Goal: Information Seeking & Learning: Learn about a topic

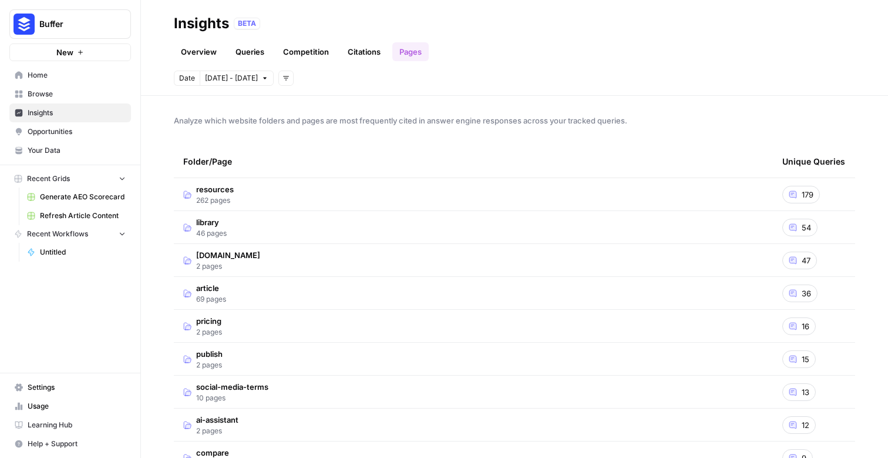
click at [264, 51] on link "Queries" at bounding box center [249, 51] width 43 height 19
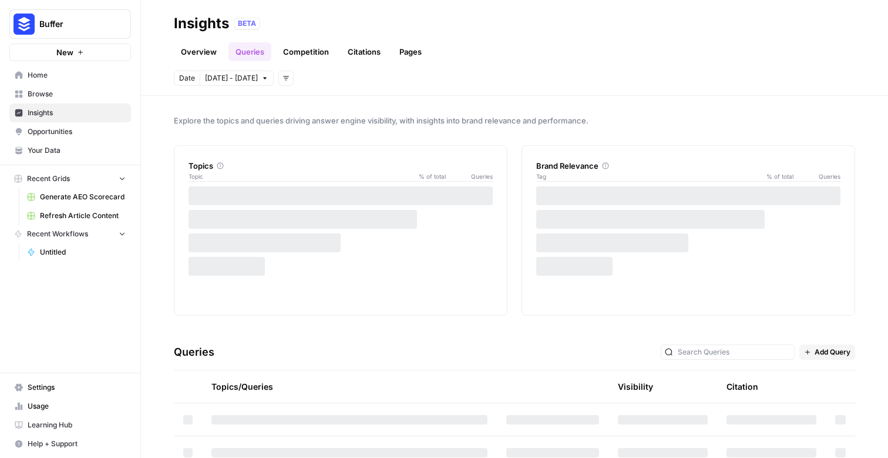
scroll to position [227, 0]
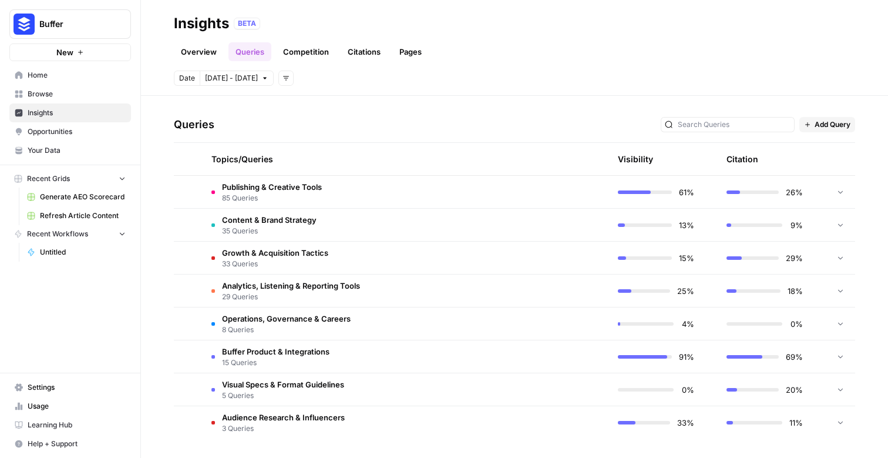
click at [384, 192] on td "Publishing & Creative Tools 85 Queries" at bounding box center [349, 192] width 295 height 32
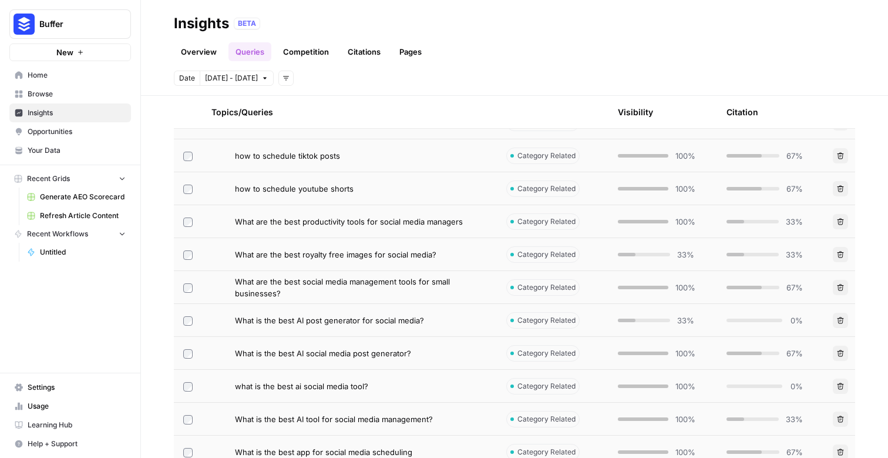
scroll to position [719, 0]
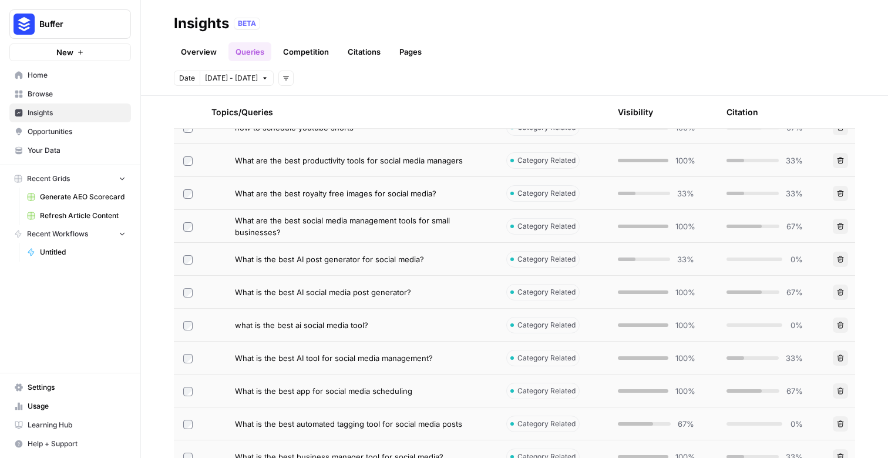
click at [333, 262] on span "What is the best AI post generator for social media?" at bounding box center [329, 259] width 189 height 12
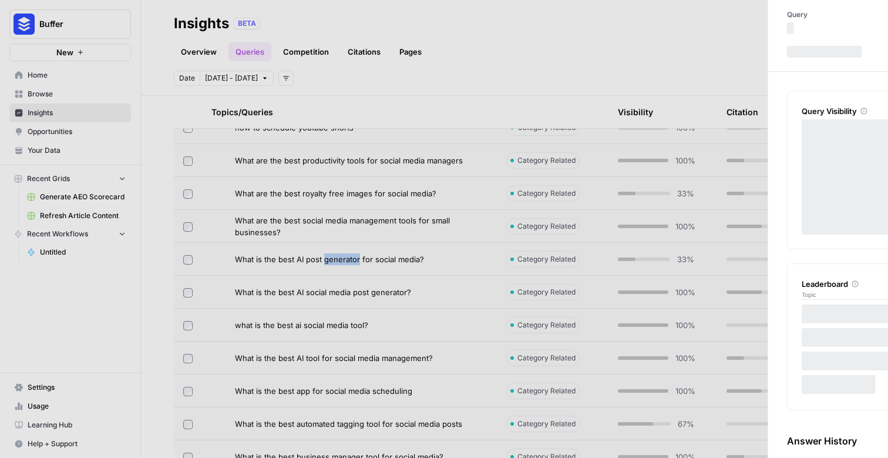
click at [333, 262] on div "Insights BETA Overview Queries Competition Citations Pages Date [DATE] - [DATE]…" at bounding box center [514, 229] width 747 height 458
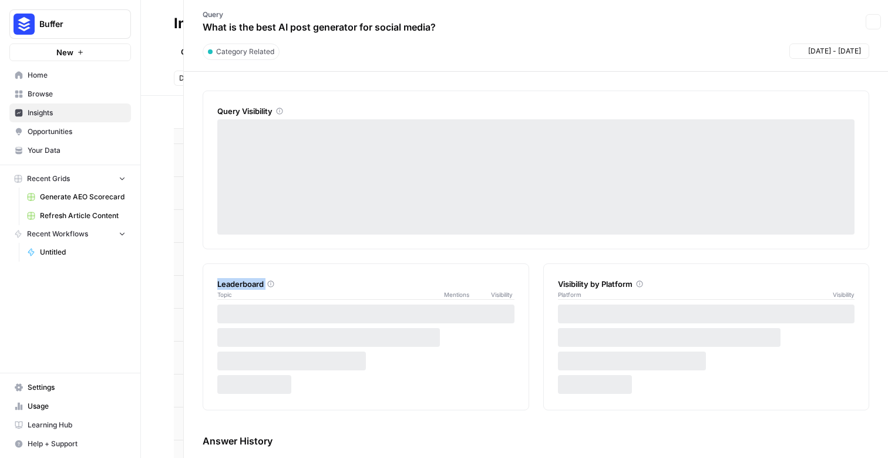
click at [333, 262] on div "Query Visibility Leaderboard Topic Mentions Visibility Visibility by Platform P…" at bounding box center [536, 336] width 667 height 493
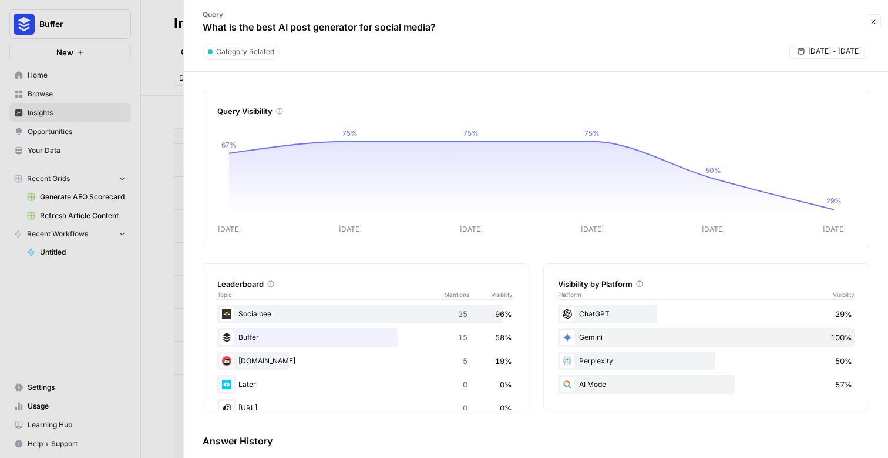
click at [156, 321] on div at bounding box center [444, 229] width 888 height 458
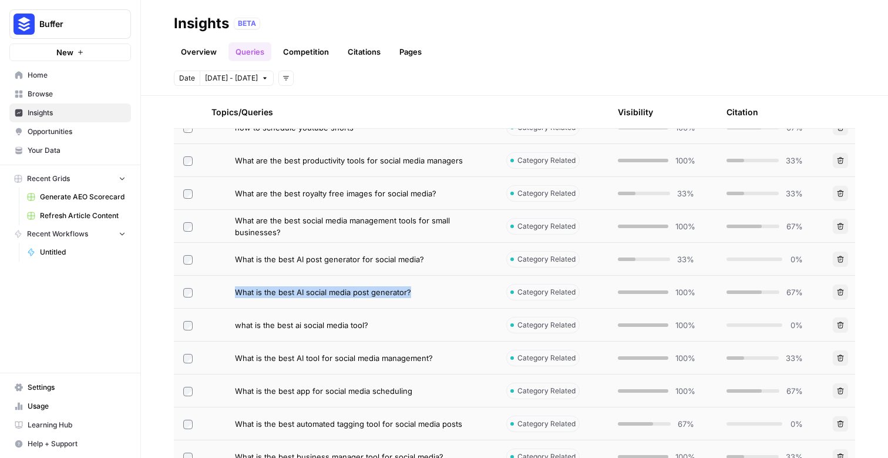
drag, startPoint x: 433, startPoint y: 292, endPoint x: 234, endPoint y: 297, distance: 199.2
click at [234, 297] on div "What is the best AI social media post generator?" at bounding box center [349, 292] width 276 height 12
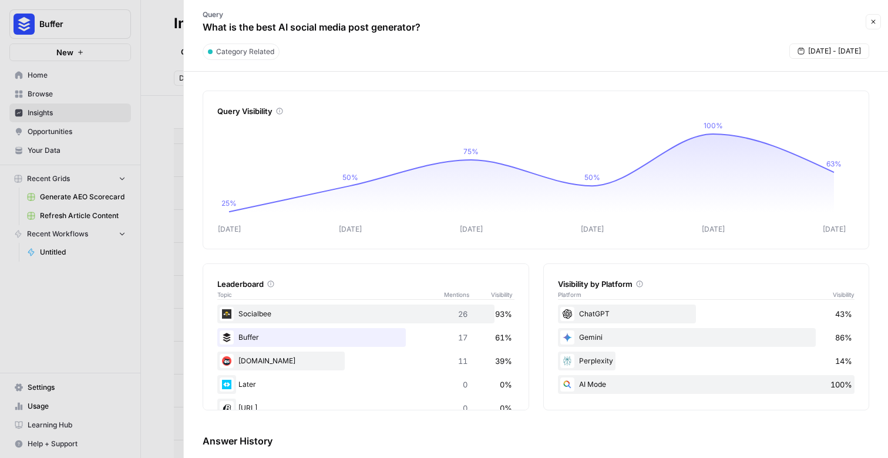
click at [169, 32] on div at bounding box center [444, 229] width 888 height 458
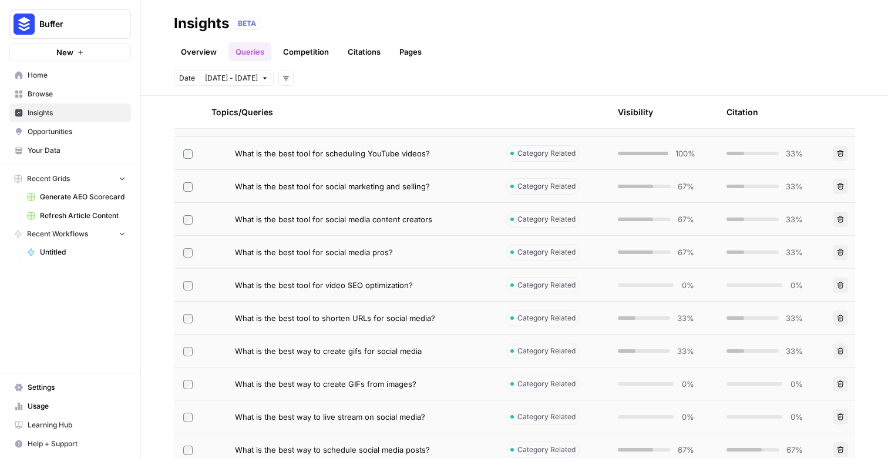
scroll to position [2948, 0]
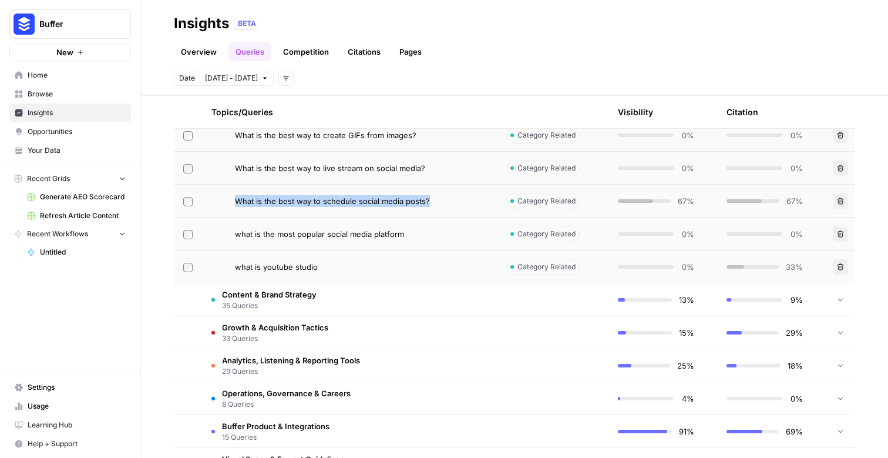
drag, startPoint x: 431, startPoint y: 208, endPoint x: 238, endPoint y: 203, distance: 192.7
click at [238, 203] on td "What is the best way to schedule social media posts?" at bounding box center [349, 200] width 295 height 32
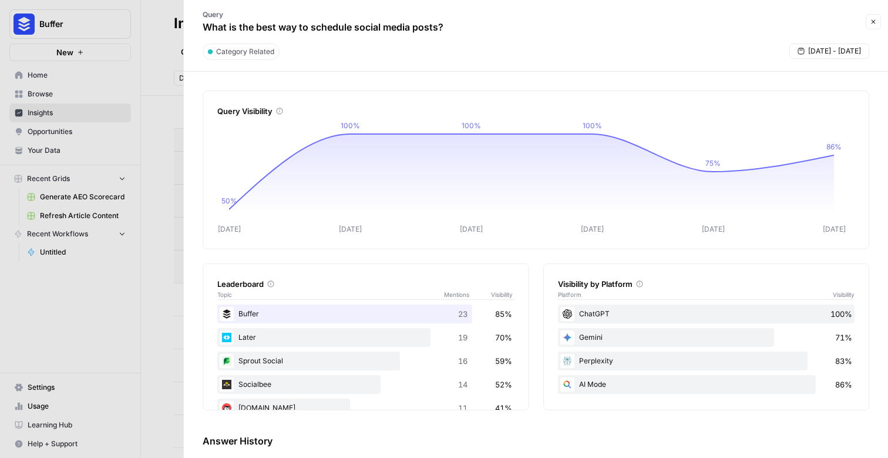
scroll to position [127, 0]
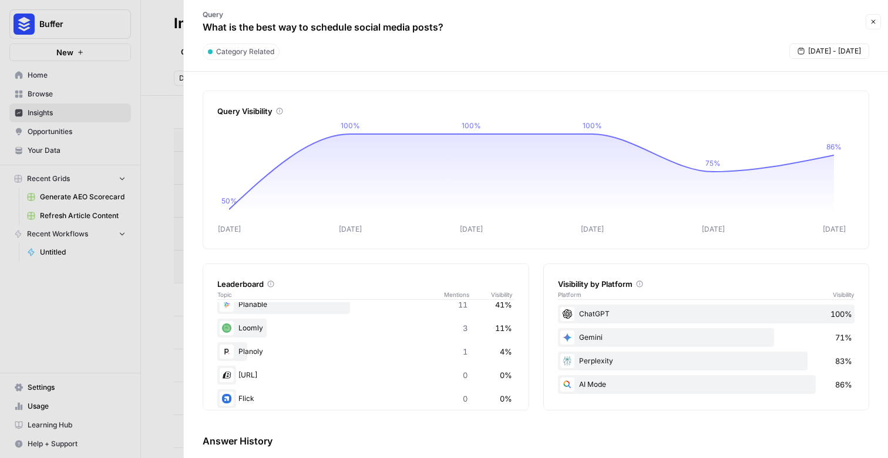
click at [150, 109] on div at bounding box center [444, 229] width 888 height 458
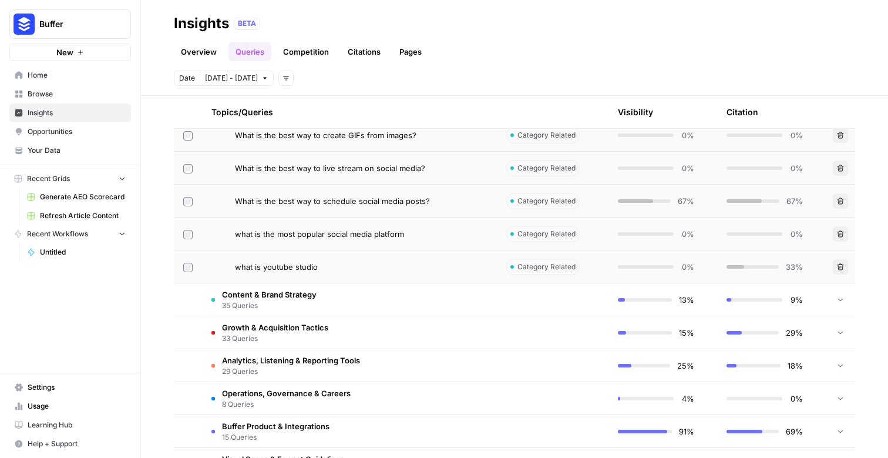
scroll to position [3023, 0]
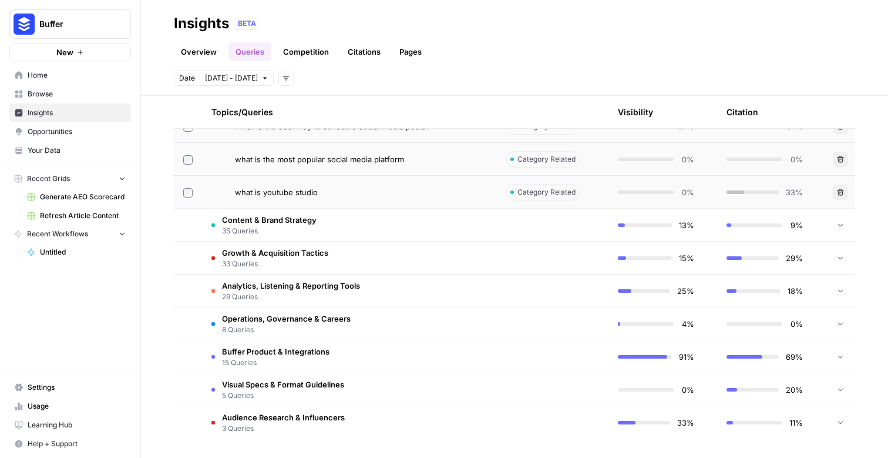
click at [260, 226] on span "35 Queries" at bounding box center [269, 231] width 95 height 11
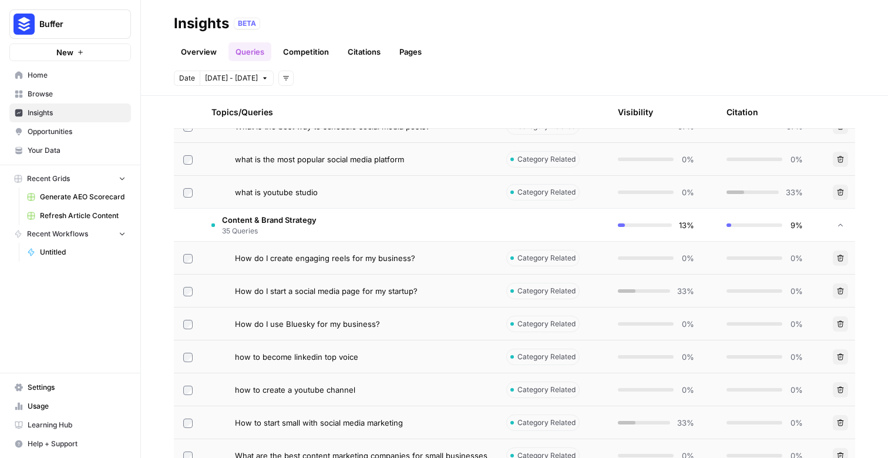
scroll to position [3069, 0]
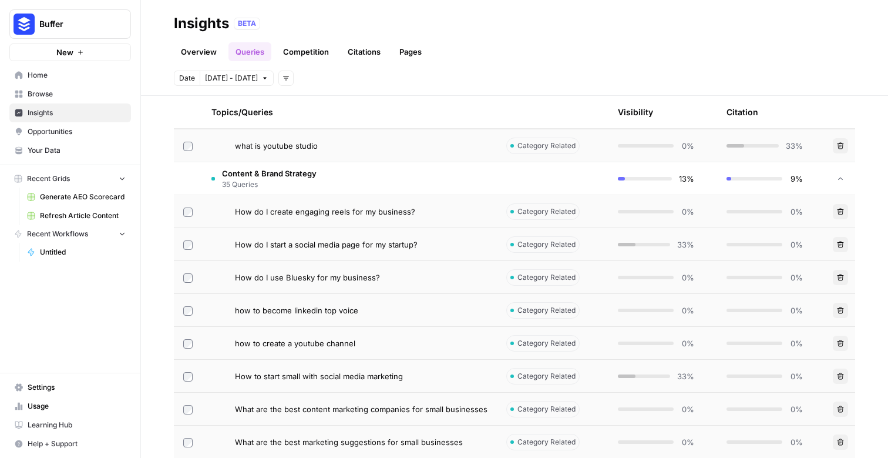
click at [280, 184] on span "35 Queries" at bounding box center [269, 184] width 95 height 11
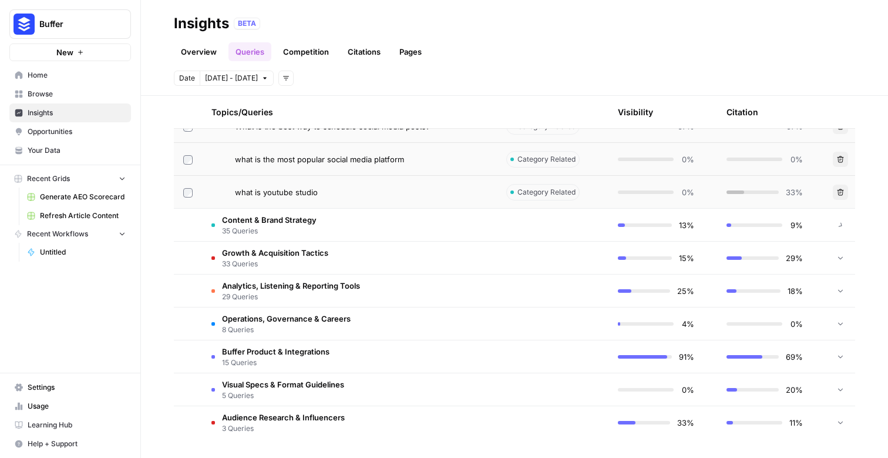
scroll to position [3023, 0]
click at [285, 409] on td "Audience Research & Influencers 3 Queries" at bounding box center [349, 422] width 295 height 33
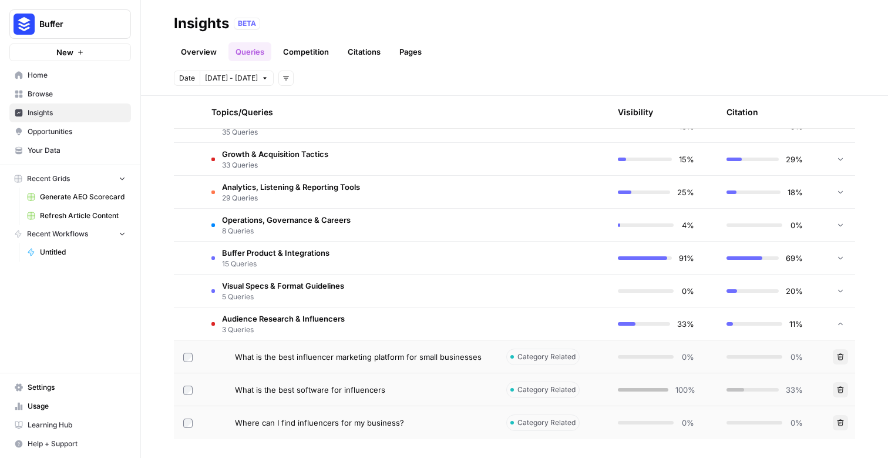
click at [267, 146] on td "Growth & Acquisition Tactics 33 Queries" at bounding box center [349, 159] width 295 height 32
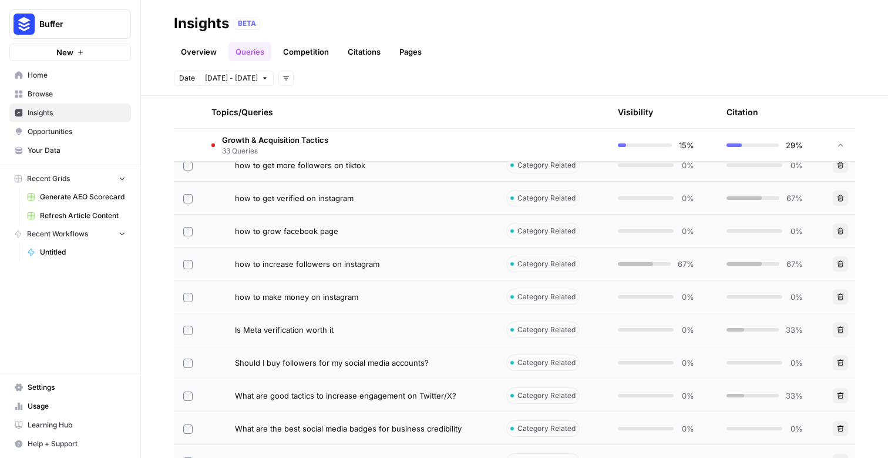
scroll to position [3434, 0]
